Goal: Task Accomplishment & Management: Manage account settings

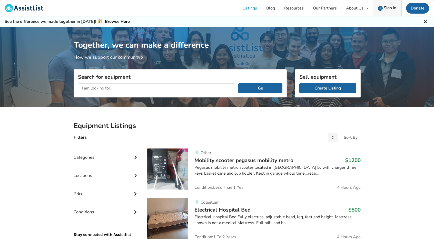
click at [390, 9] on span "Sign In" at bounding box center [390, 8] width 13 height 6
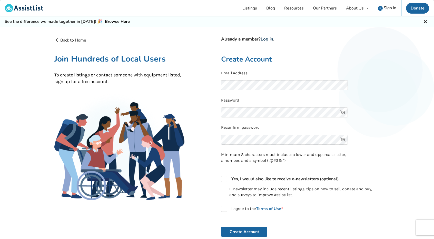
click at [268, 40] on link "Log in" at bounding box center [267, 39] width 13 height 6
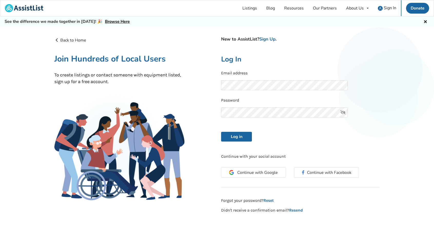
click at [344, 113] on icon at bounding box center [343, 113] width 10 height 10
click at [398, 103] on div "Back to Home New to AssistList? Sign Up . Join Hundreds of Local Users To creat…" at bounding box center [217, 135] width 434 height 216
click at [271, 200] on link "Reset" at bounding box center [269, 200] width 10 height 5
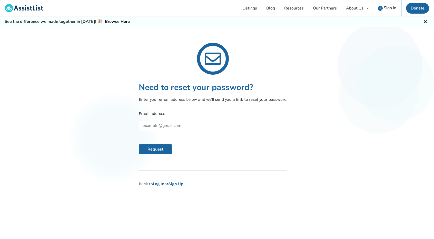
click at [146, 128] on input "text" at bounding box center [213, 126] width 149 height 10
type input "richedwards@telus.net"
click at [157, 151] on button "Request" at bounding box center [155, 149] width 33 height 10
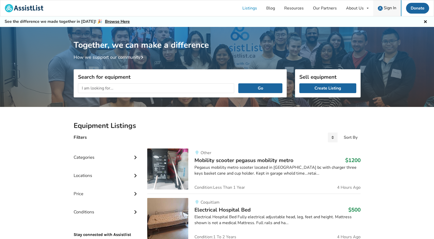
click at [390, 7] on span "Sign In" at bounding box center [390, 8] width 13 height 6
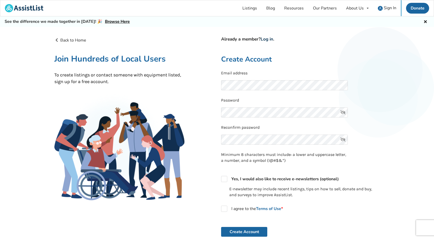
click at [271, 41] on link "Log in" at bounding box center [267, 39] width 13 height 6
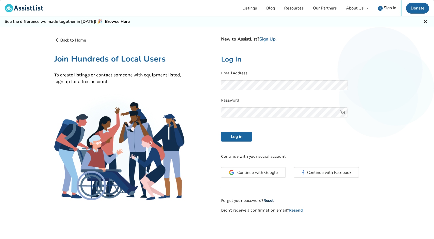
click at [268, 201] on link "Reset" at bounding box center [269, 200] width 10 height 5
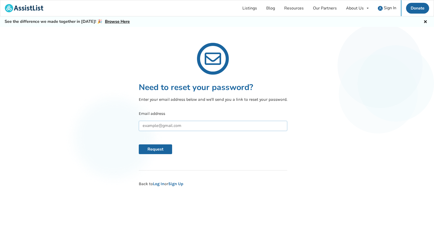
click at [147, 127] on input "text" at bounding box center [213, 126] width 149 height 10
type input "riche382@gmail.com"
click at [157, 150] on button "Request" at bounding box center [155, 149] width 33 height 10
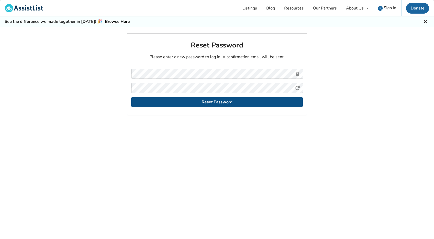
click at [219, 103] on button "Reset Password" at bounding box center [216, 102] width 171 height 10
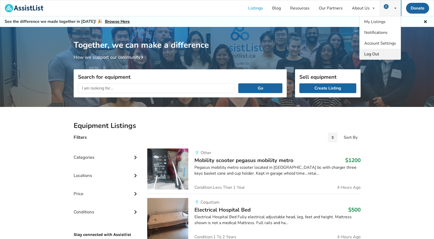
click at [374, 53] on span "Log Out" at bounding box center [371, 54] width 15 height 6
